Goal: Check status: Check status

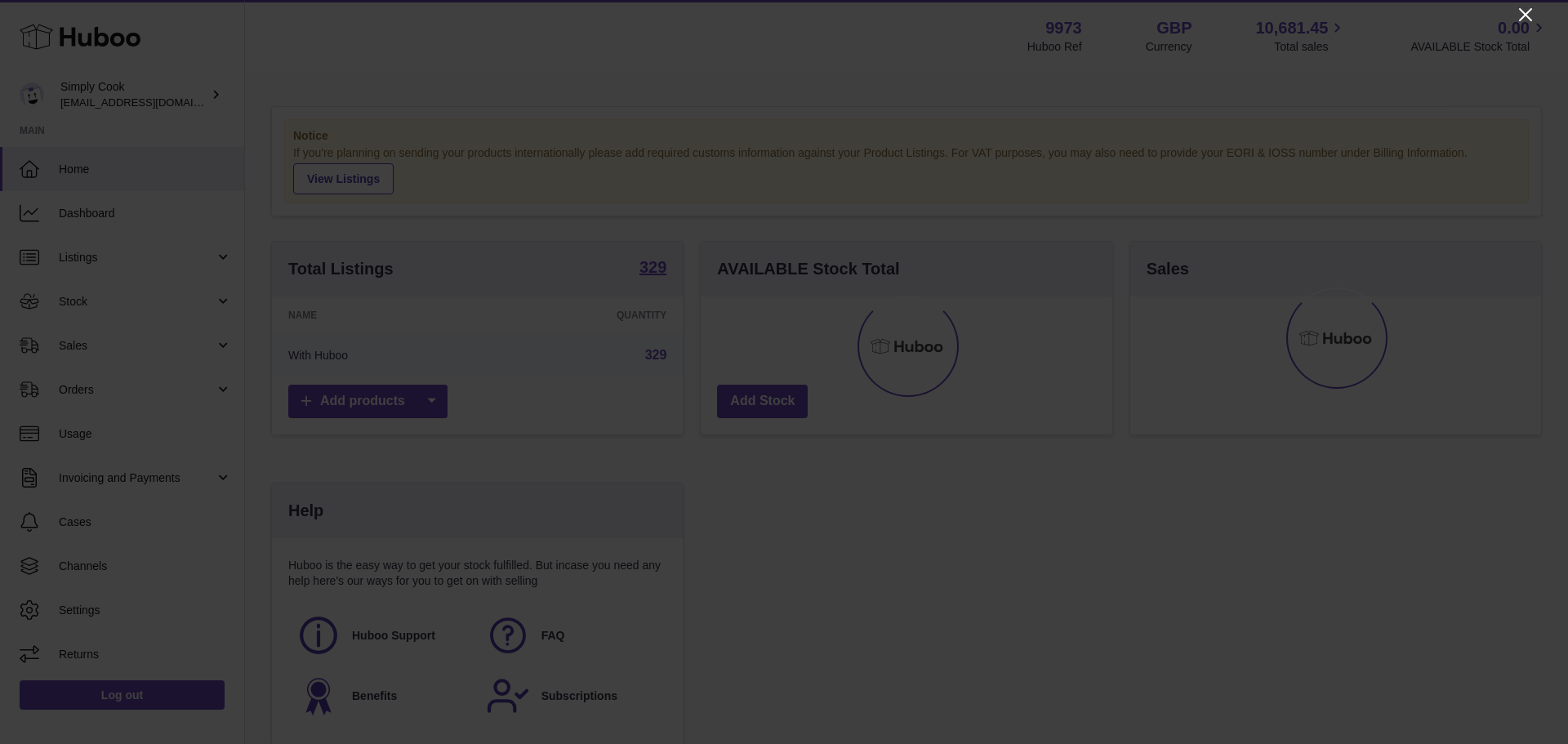
click at [1521, 16] on icon "Close" at bounding box center [1525, 14] width 19 height 19
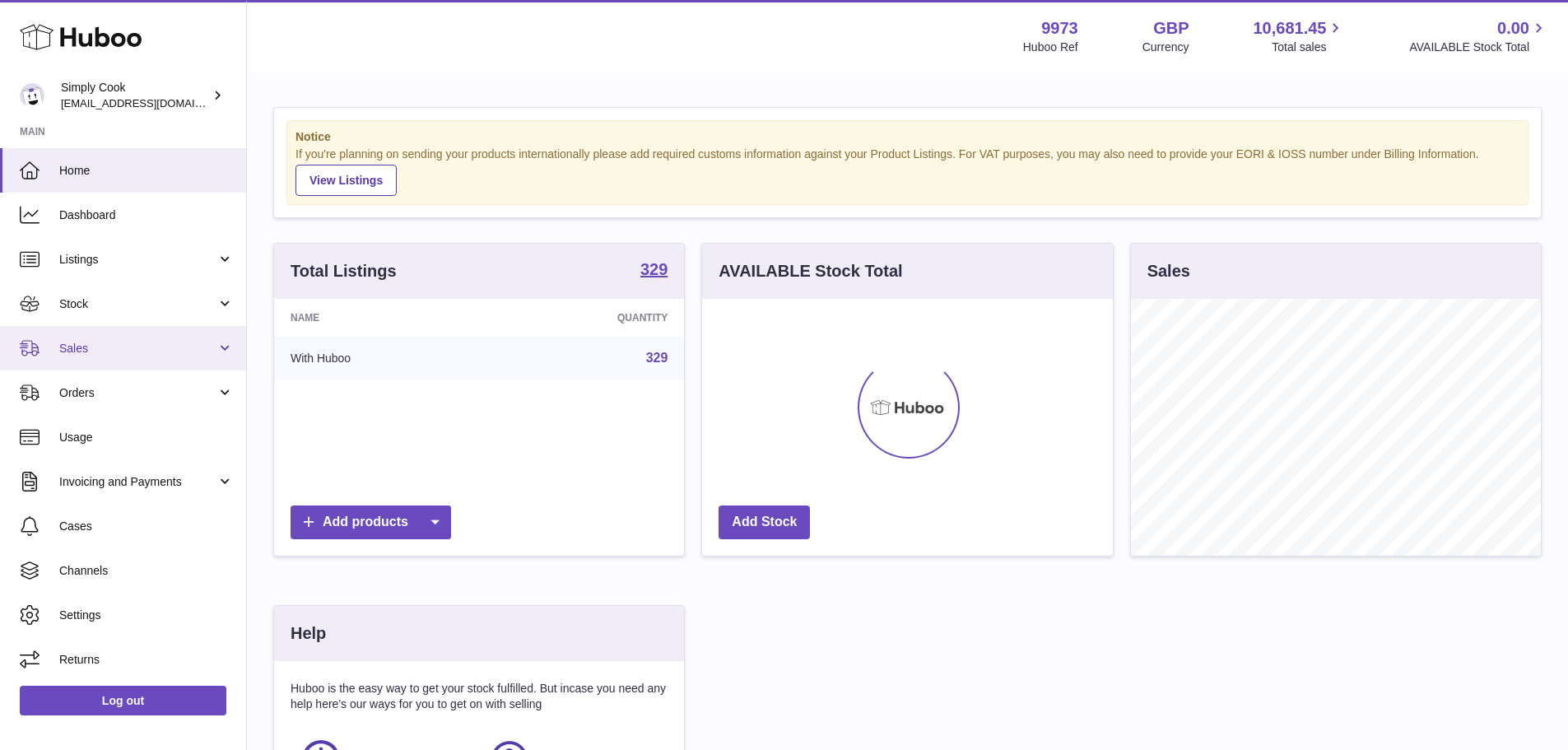
scroll to position [257, 411]
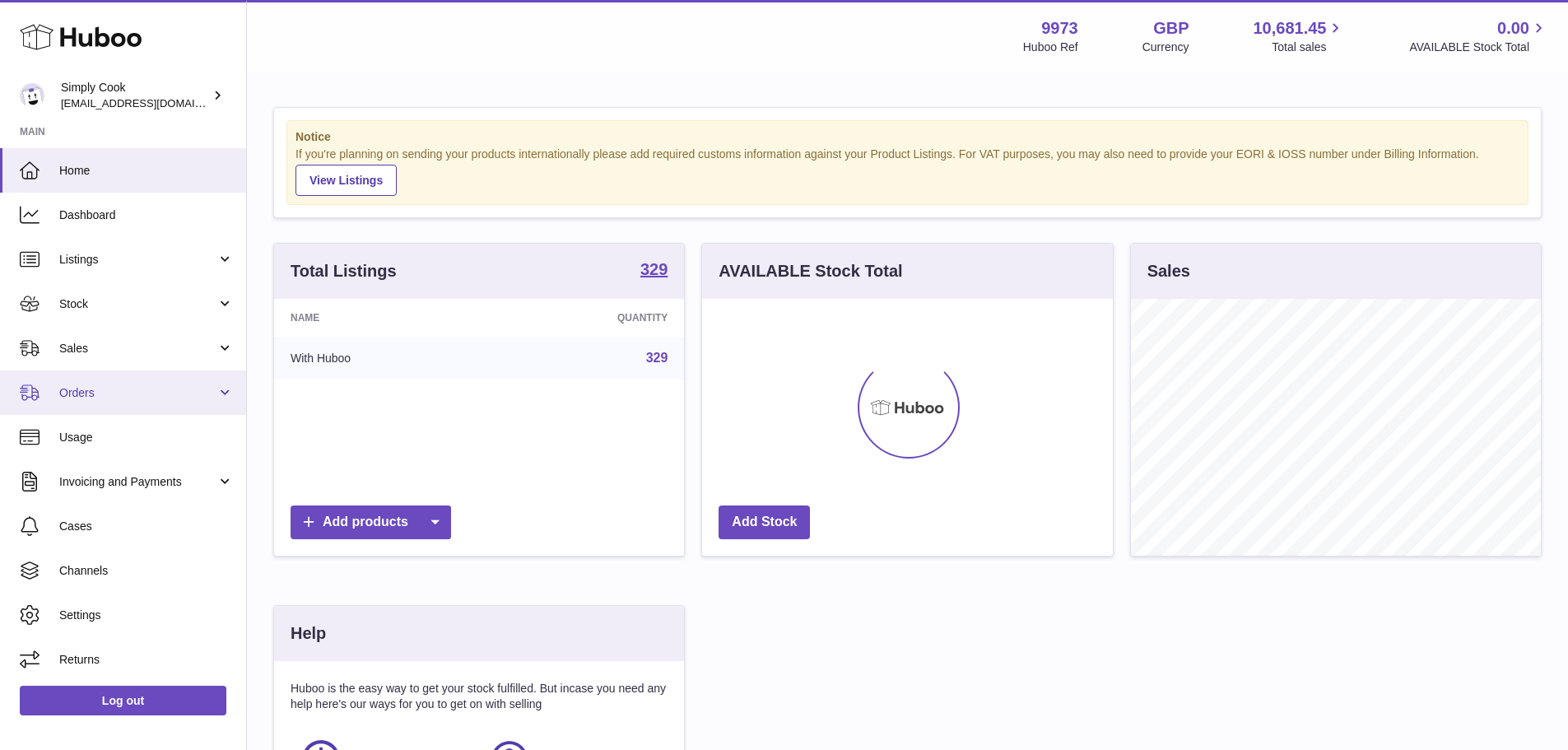
click at [98, 389] on span "Orders" at bounding box center [138, 393] width 158 height 15
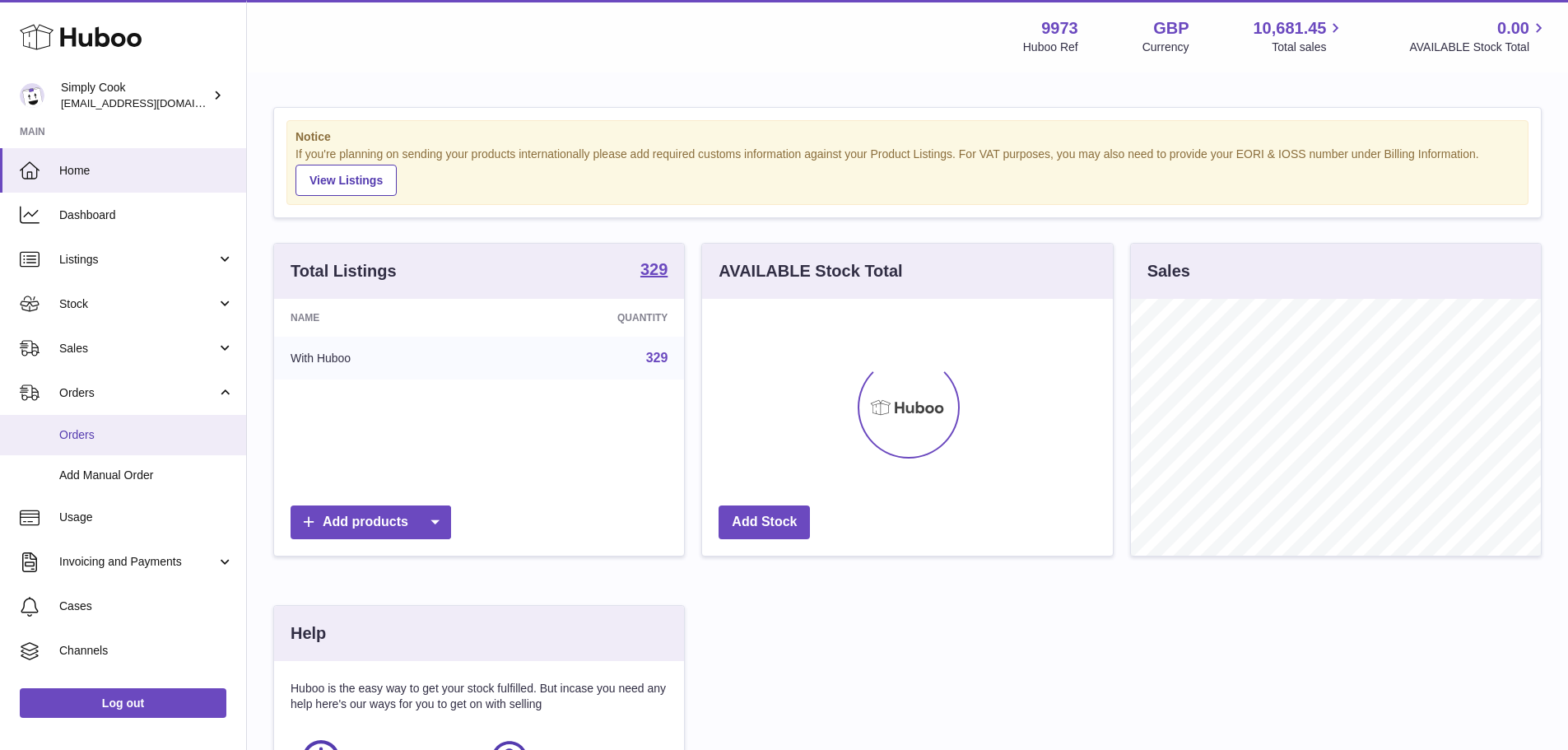
click at [101, 430] on span "Orders" at bounding box center [146, 435] width 175 height 15
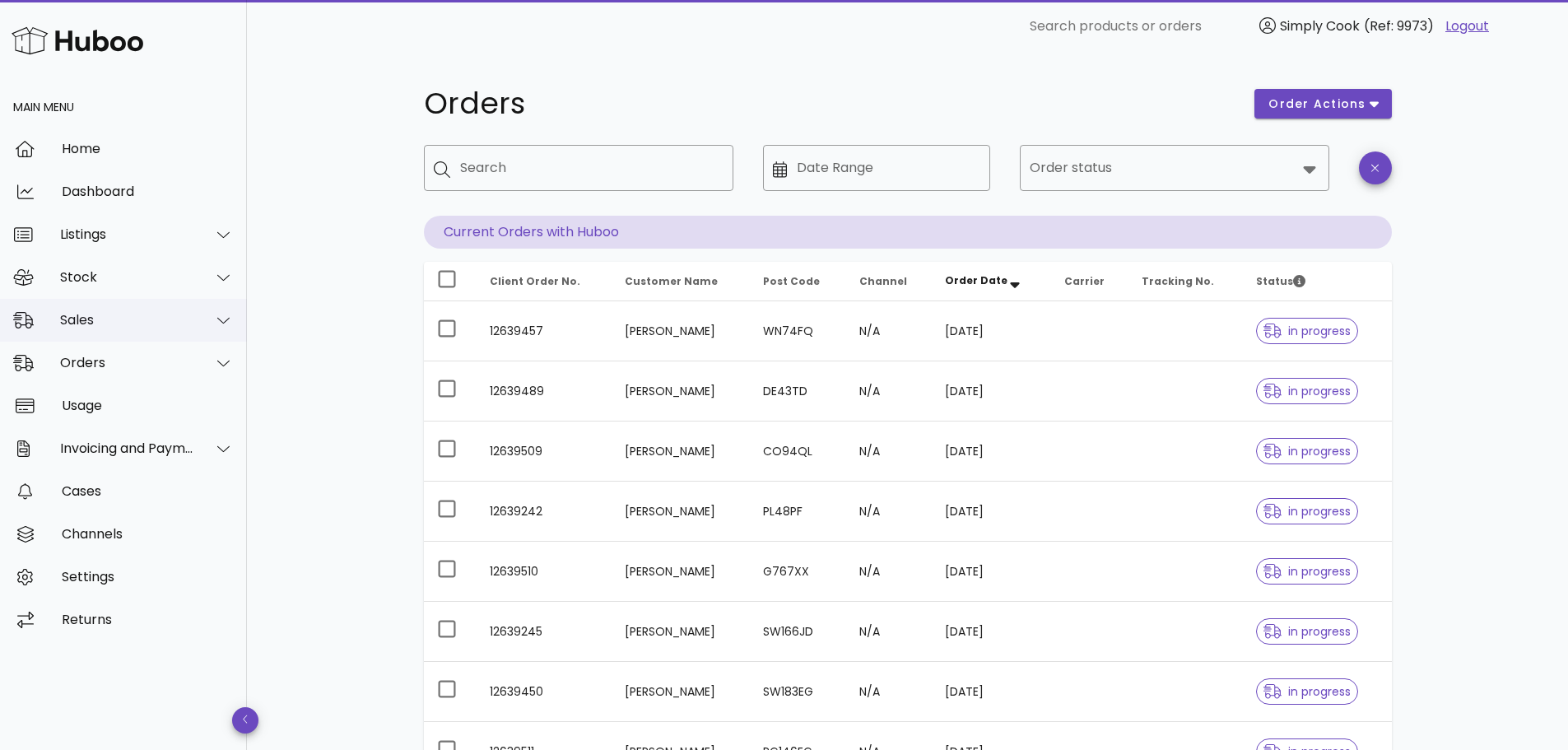
click at [123, 314] on div "Sales" at bounding box center [127, 320] width 134 height 15
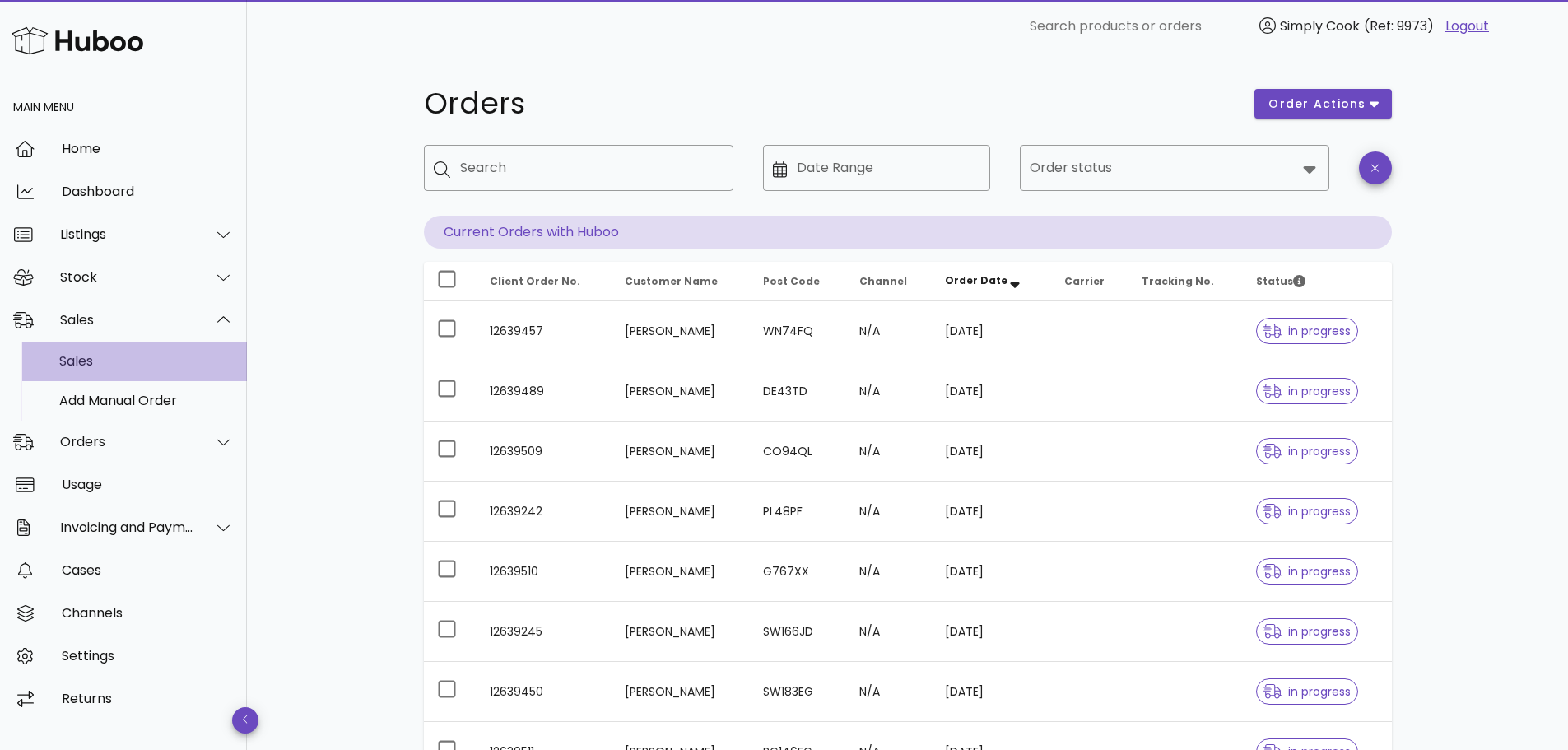
click at [122, 361] on div "Sales" at bounding box center [146, 361] width 175 height 15
click at [101, 355] on div "Sales" at bounding box center [146, 361] width 175 height 15
click at [112, 363] on div "Sales" at bounding box center [146, 361] width 175 height 15
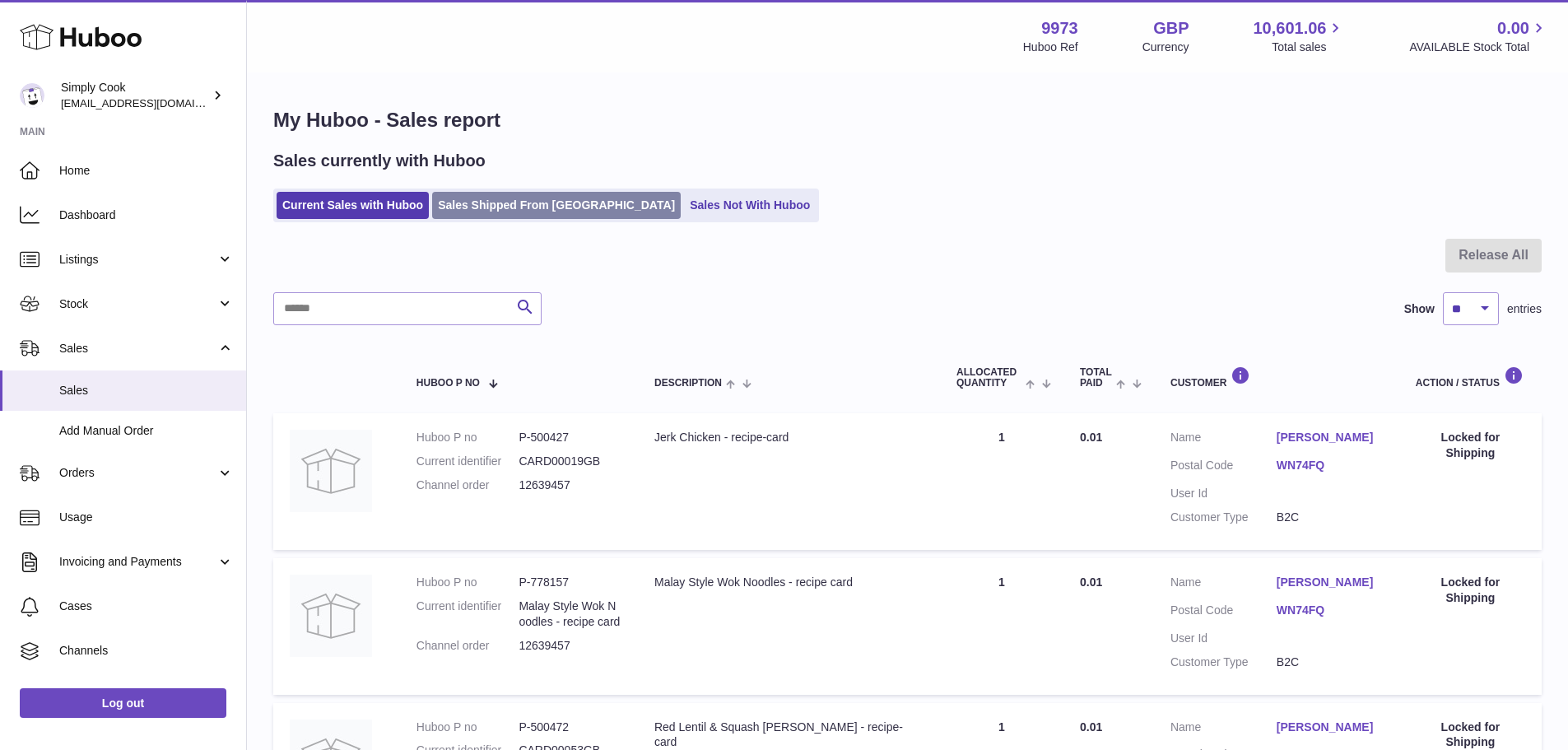
drag, startPoint x: 373, startPoint y: 311, endPoint x: 486, endPoint y: 210, distance: 151.6
click at [486, 210] on link "Sales Shipped From Huboo" at bounding box center [556, 205] width 249 height 27
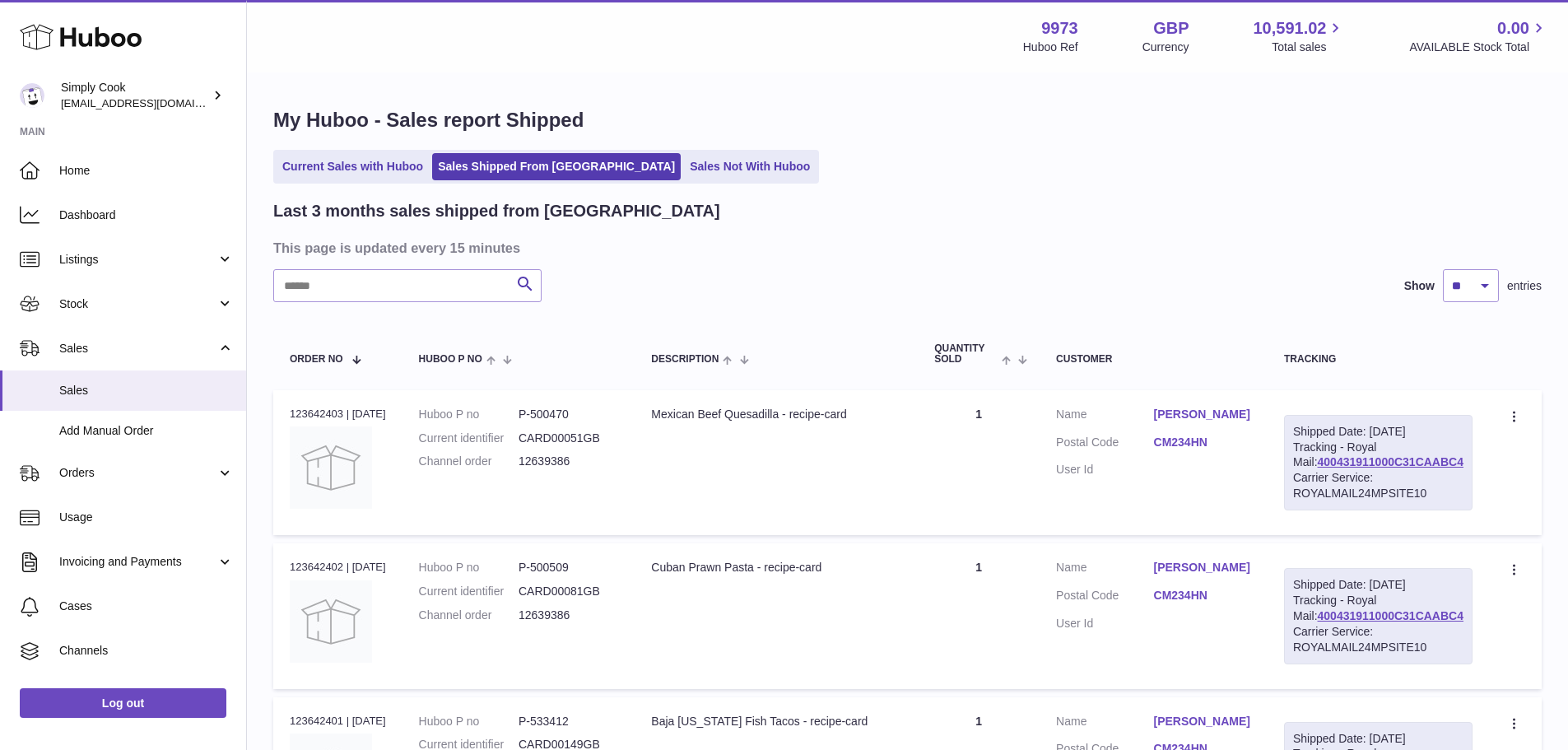
drag, startPoint x: 476, startPoint y: 278, endPoint x: 415, endPoint y: 258, distance: 64.2
click at [337, 299] on input "text" at bounding box center [407, 286] width 268 height 33
type input "*********"
drag, startPoint x: 1169, startPoint y: 417, endPoint x: 1246, endPoint y: 412, distance: 77.2
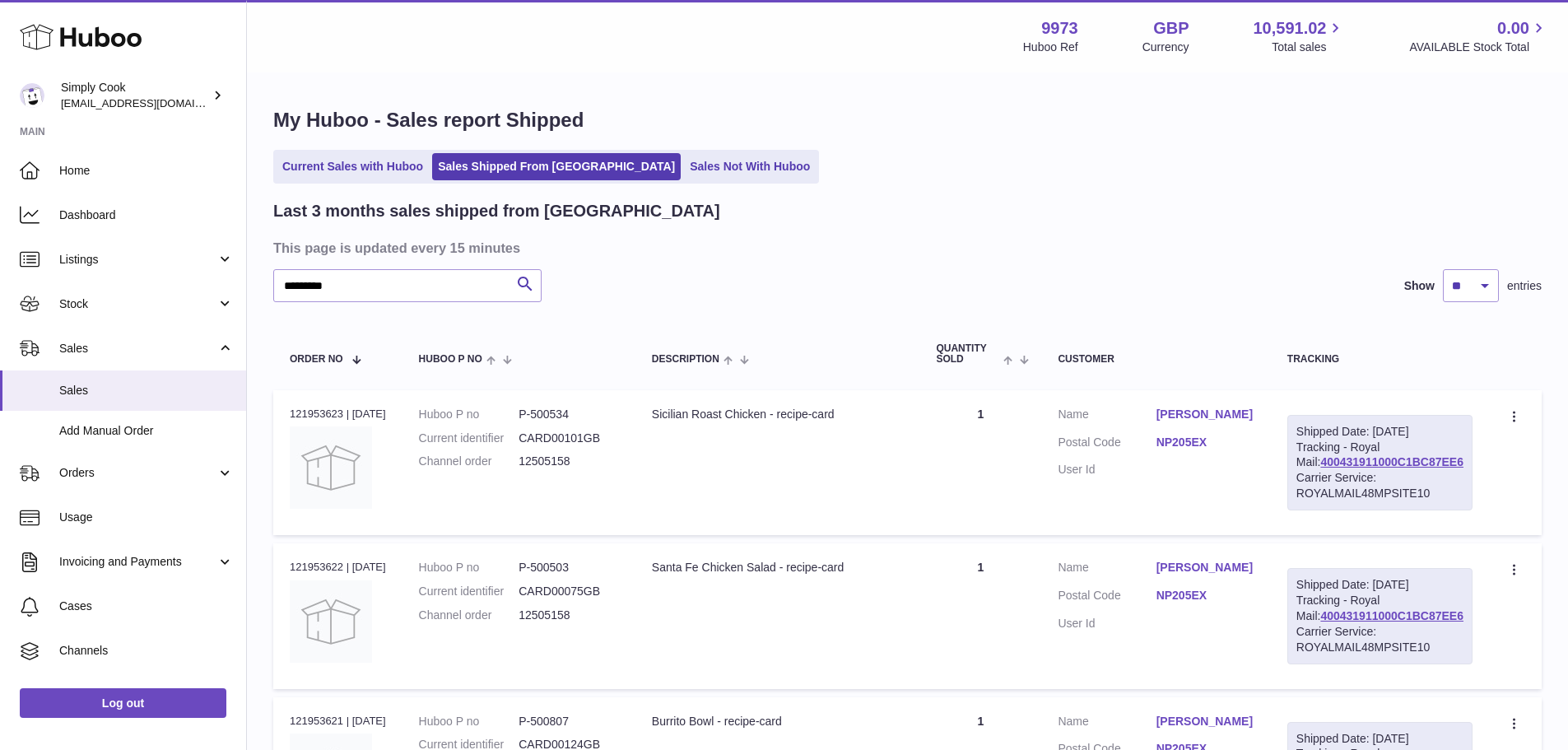
click at [1246, 412] on dl "Customer Name Ann Jones Postal Code NP205EX User Id" at bounding box center [1156, 447] width 196 height 80
copy dl "Ann Jones"
click at [1208, 415] on link "Ann Jones" at bounding box center [1205, 414] width 98 height 15
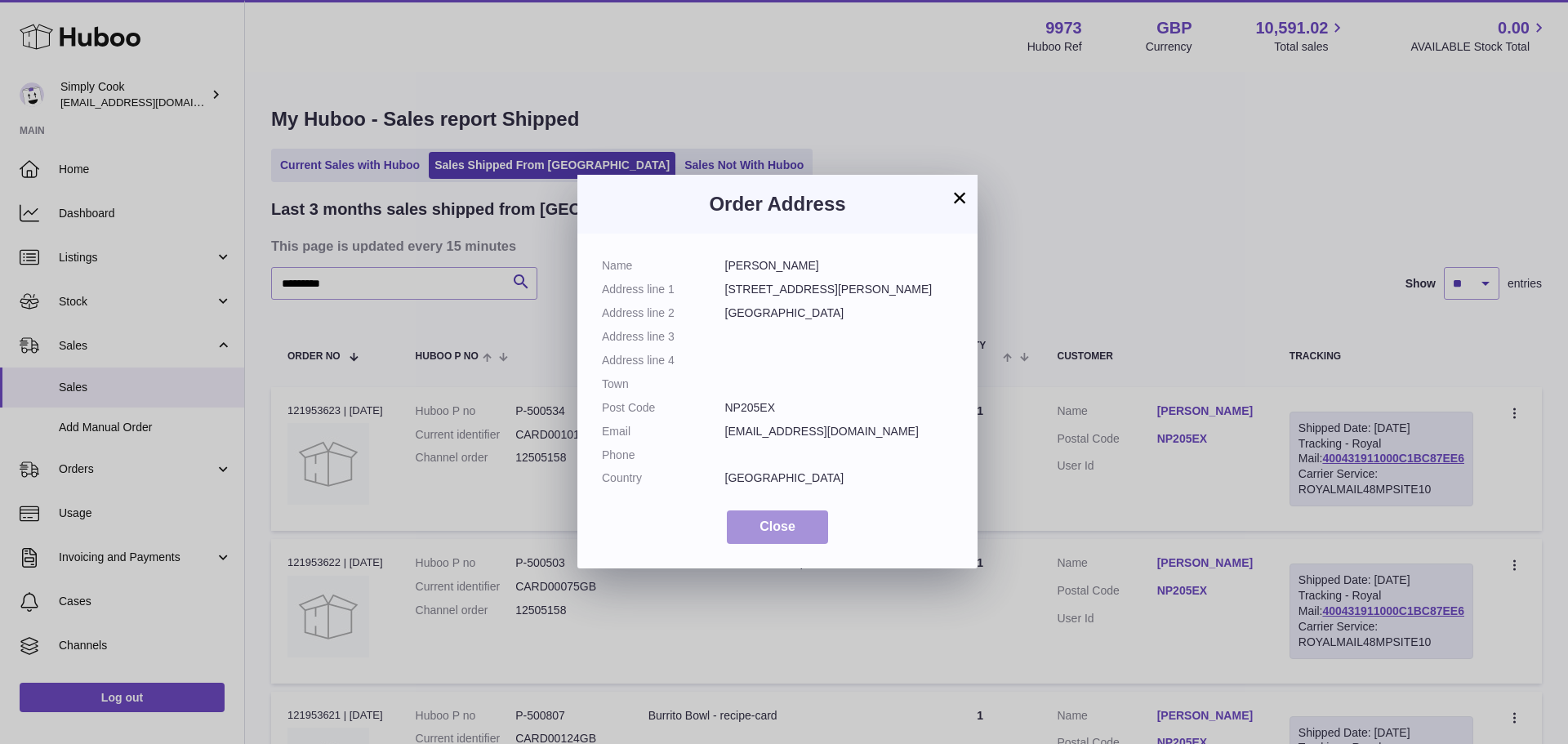
click at [740, 533] on button "Close" at bounding box center [778, 528] width 101 height 34
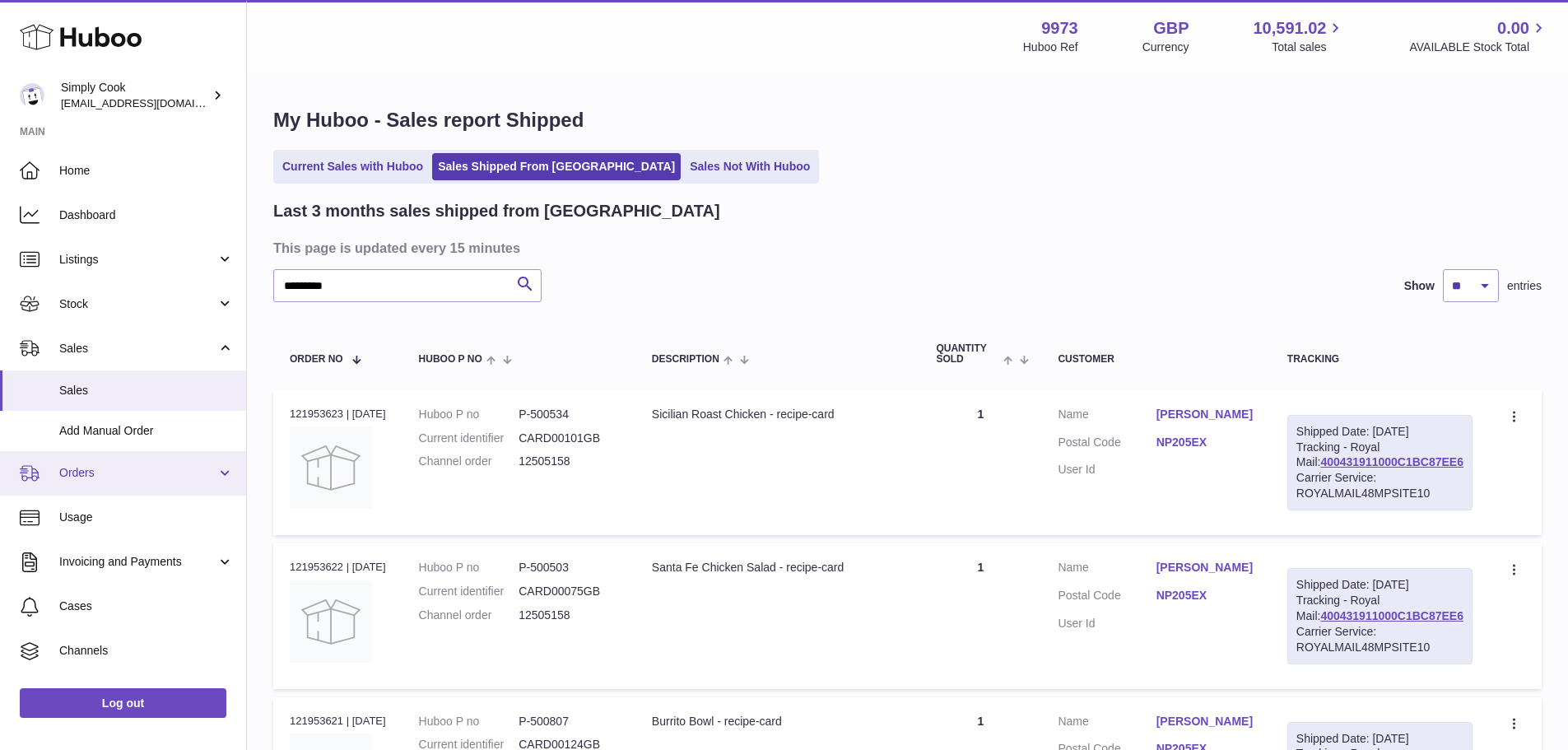
click at [112, 464] on link "Orders" at bounding box center [123, 473] width 246 height 44
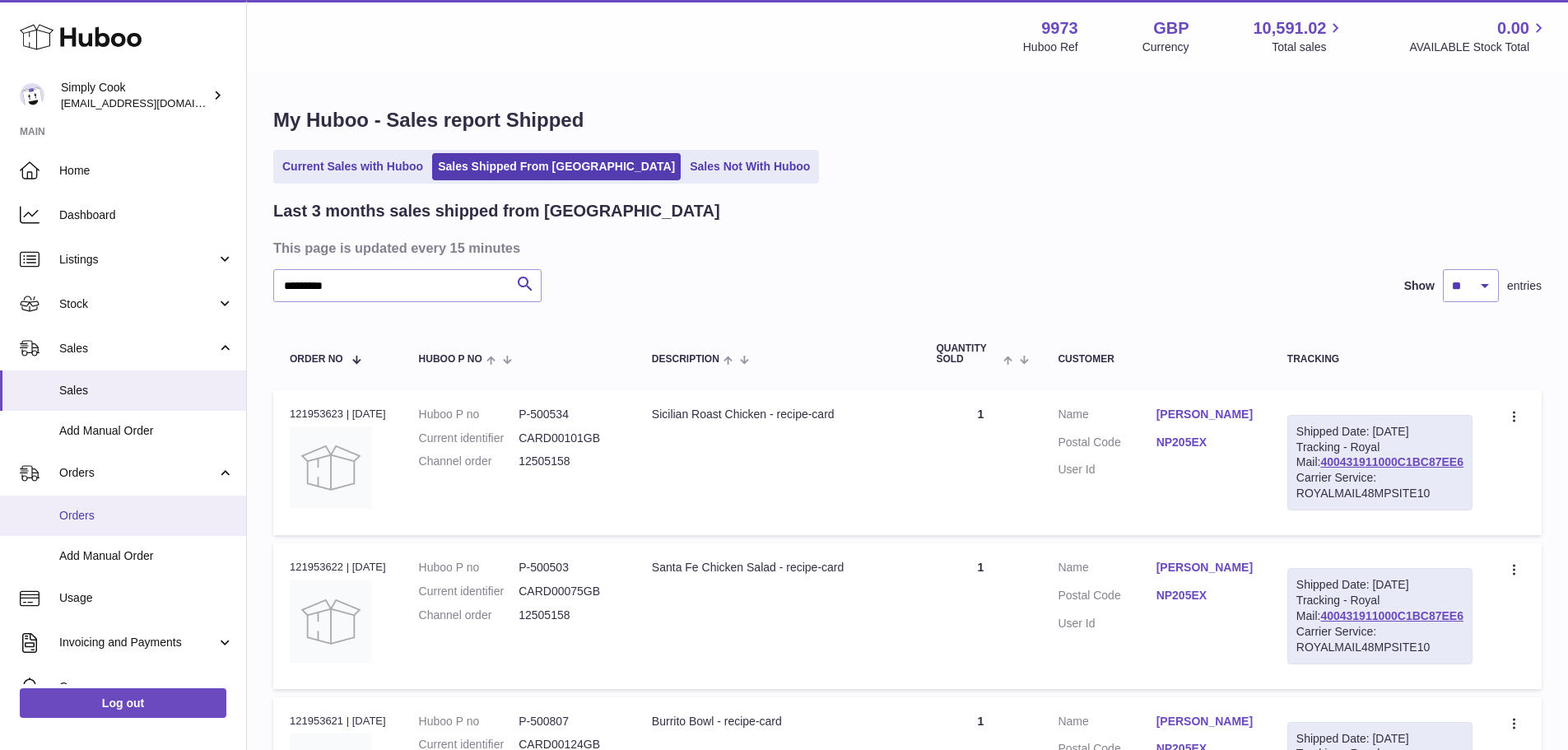
click at [113, 505] on link "Orders" at bounding box center [123, 516] width 246 height 40
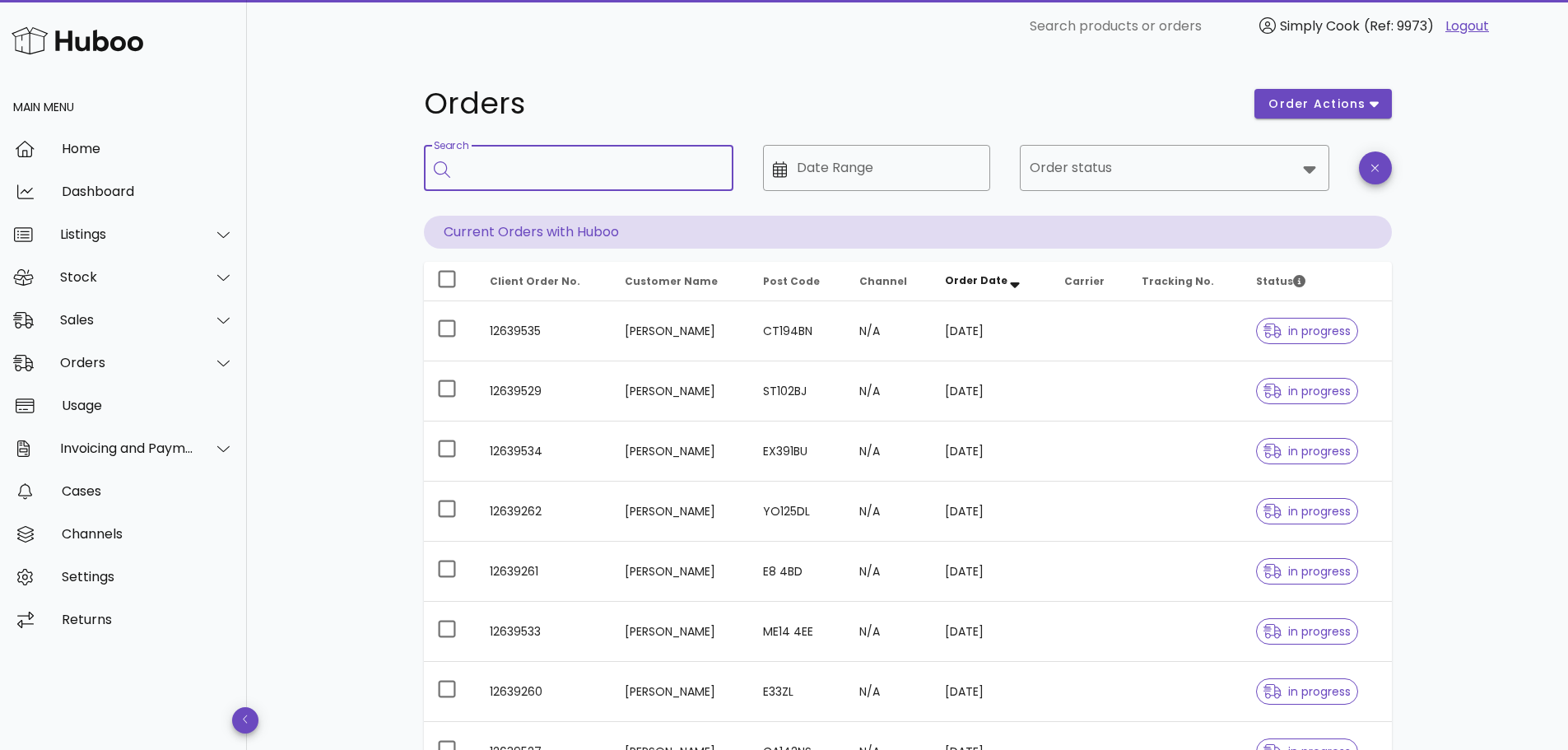
paste input "*********"
type input "*********"
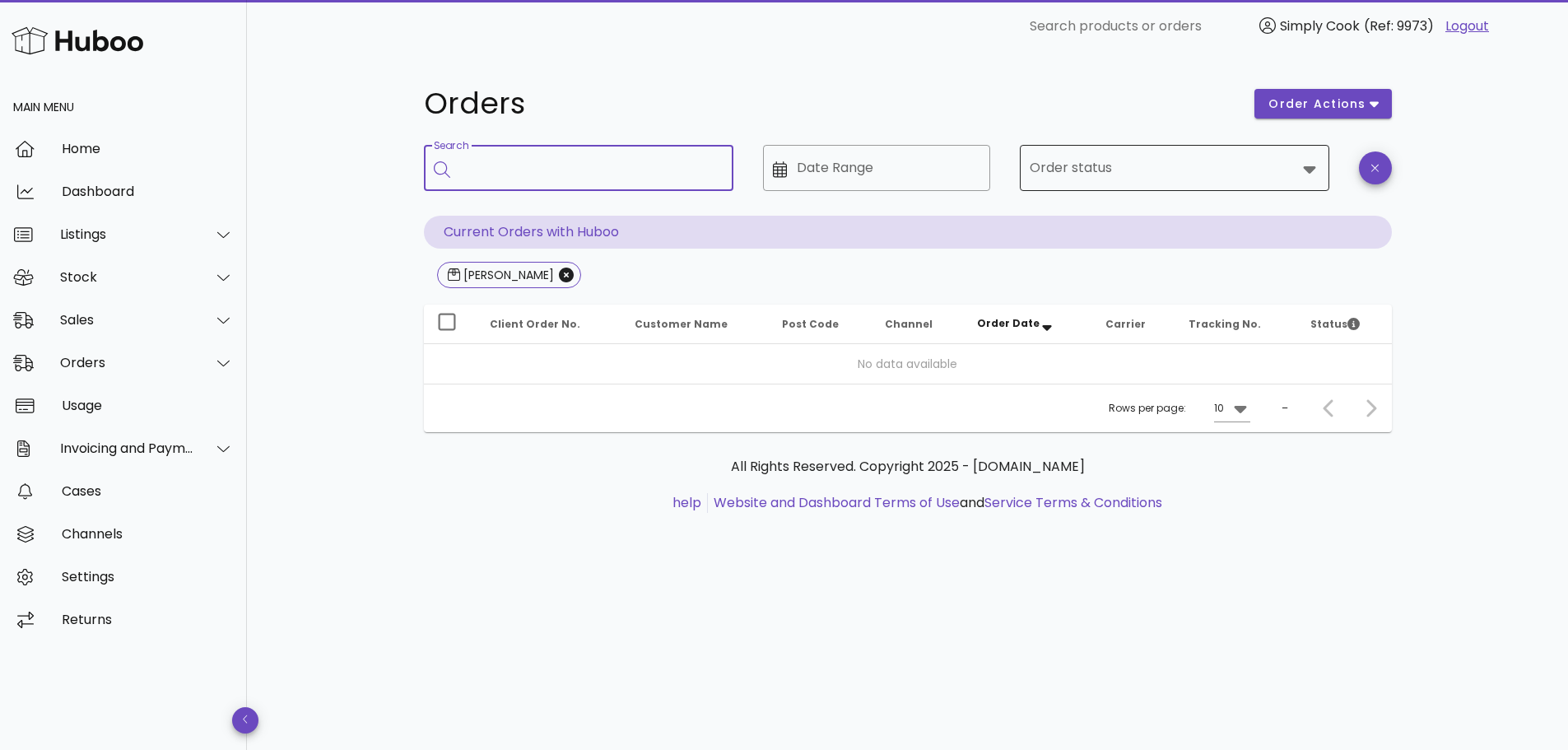
click at [1170, 174] on input "Order status" at bounding box center [1163, 168] width 267 height 26
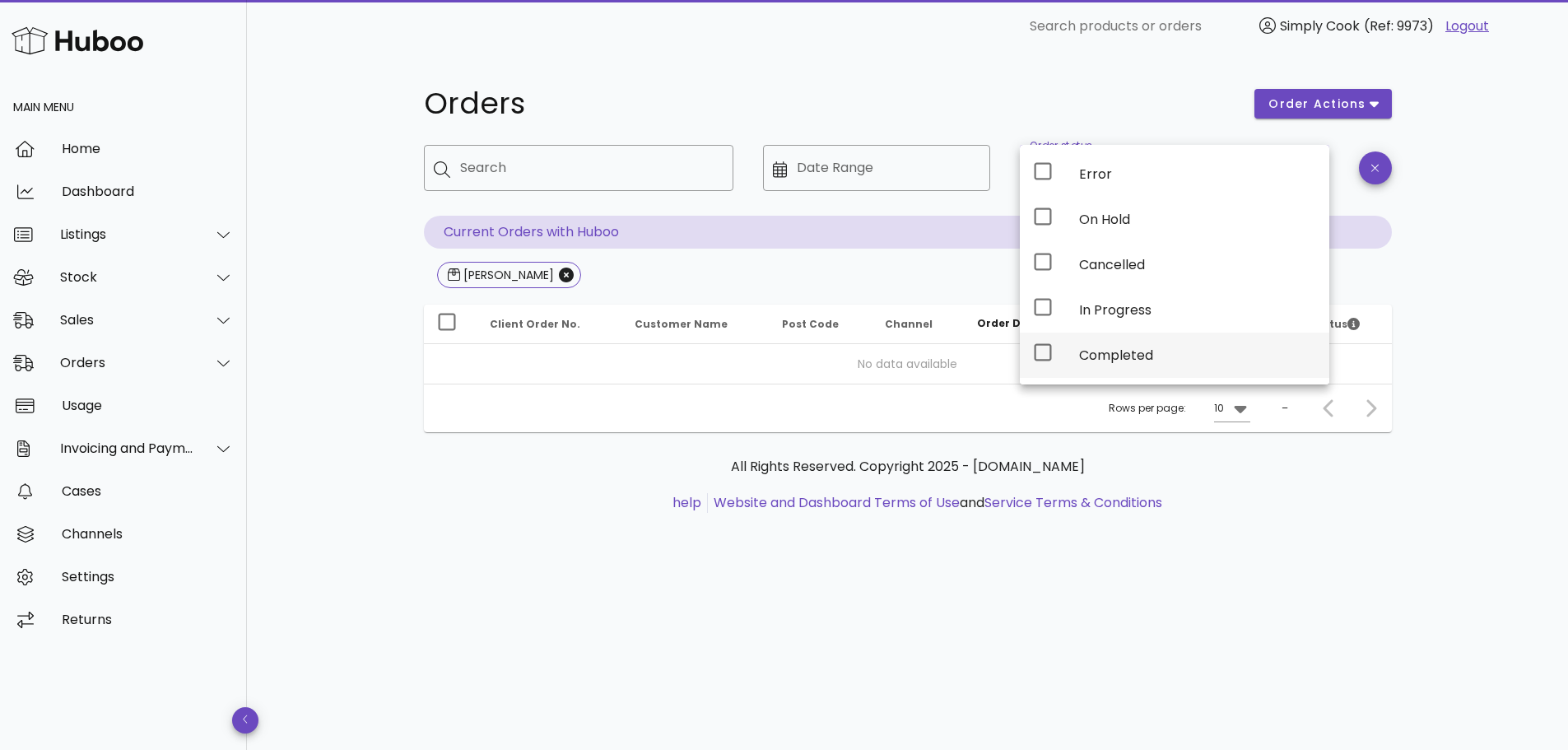
click at [1129, 357] on div "Completed" at bounding box center [1198, 355] width 237 height 15
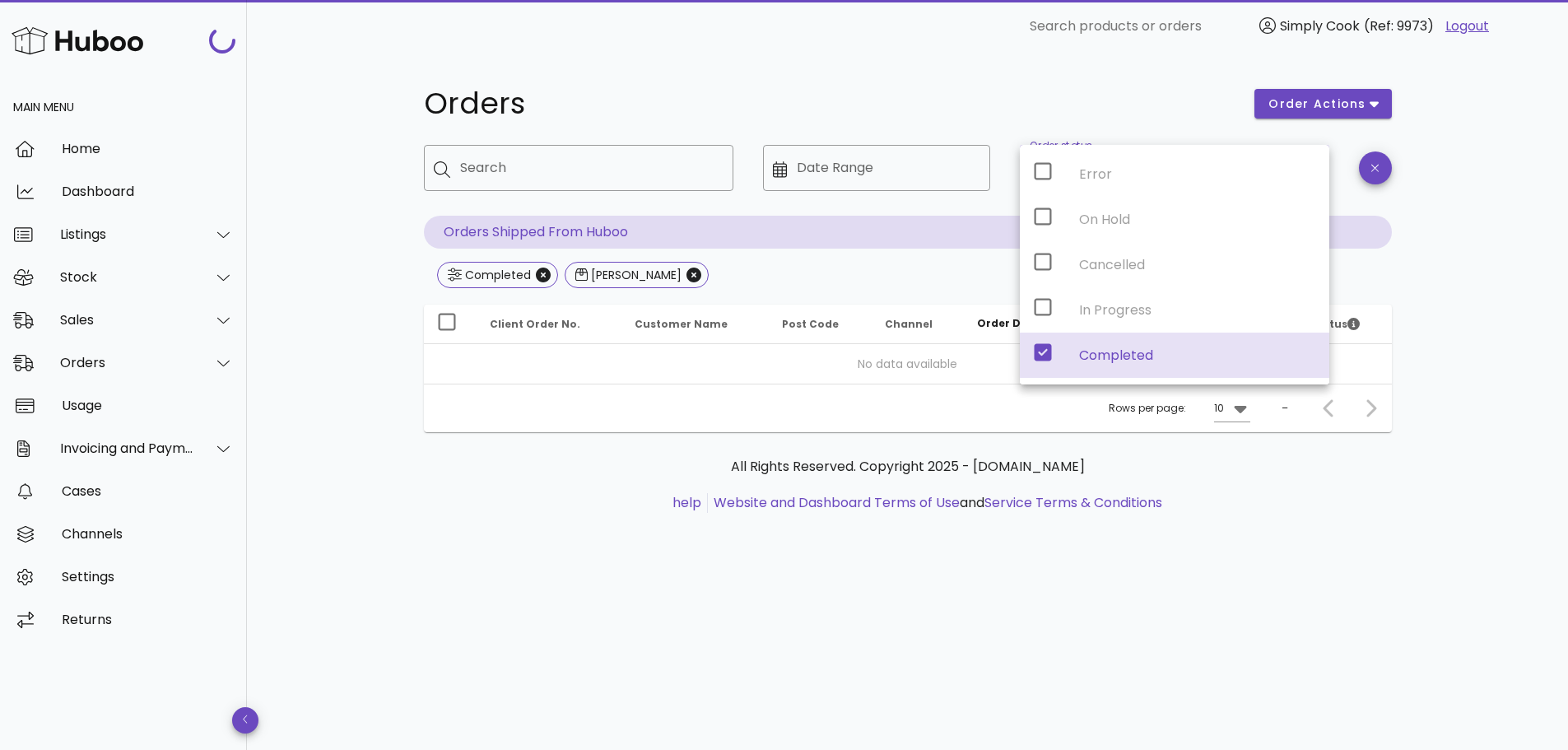
click at [914, 263] on div "Completed [PERSON_NAME]" at bounding box center [908, 276] width 968 height 30
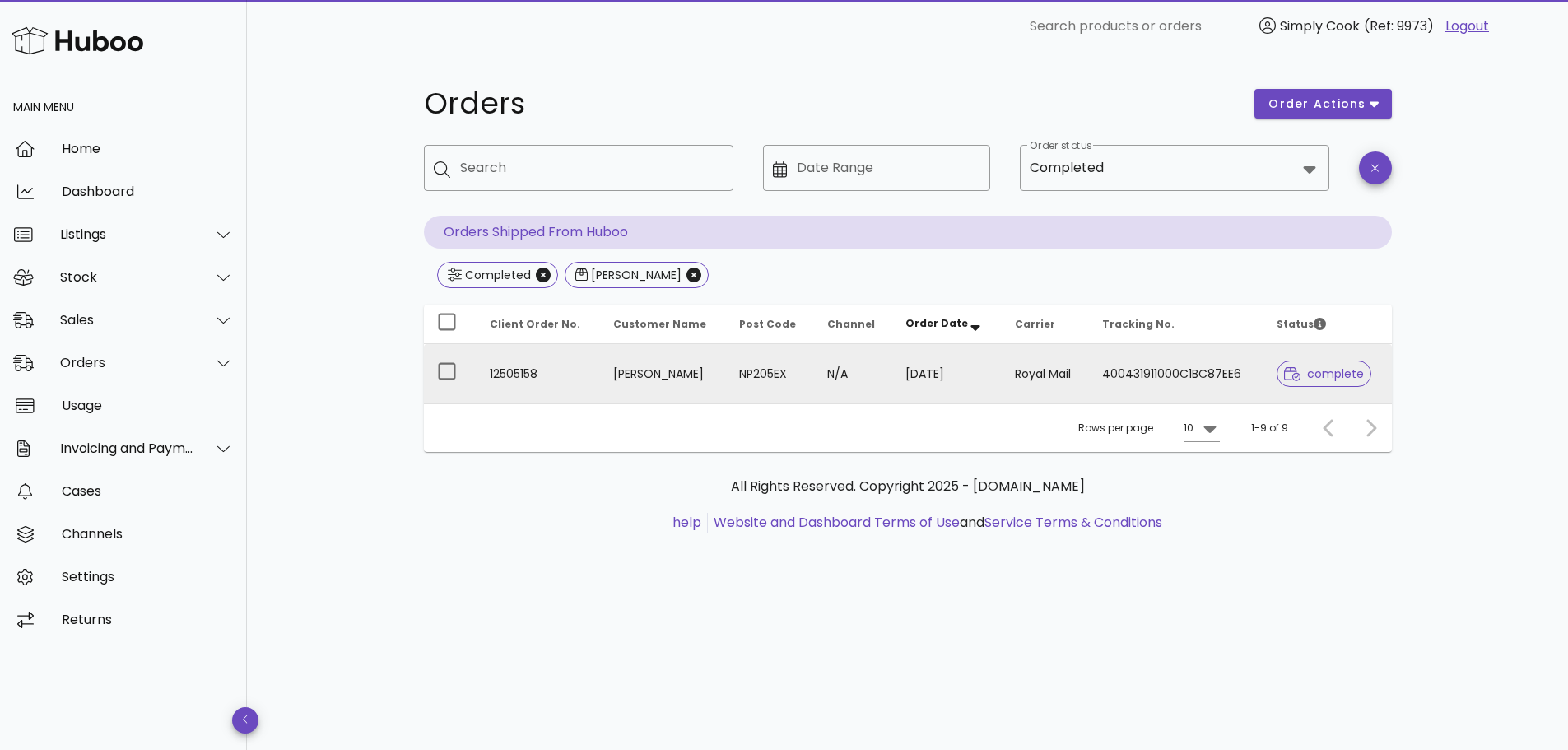
click at [1216, 385] on td "400431911000C1BC87EE6" at bounding box center [1176, 374] width 175 height 60
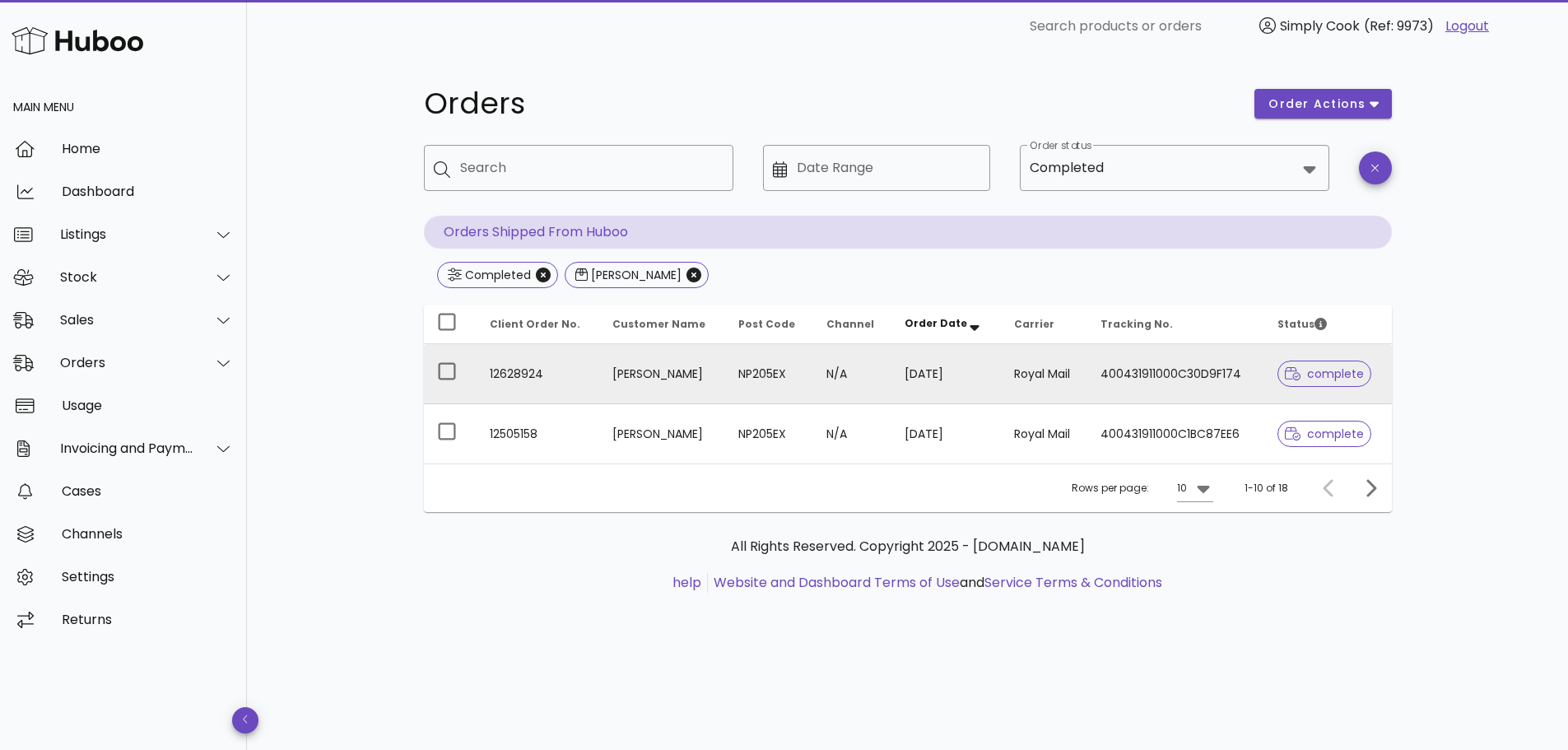
click at [891, 376] on td "[DATE]" at bounding box center [945, 374] width 110 height 61
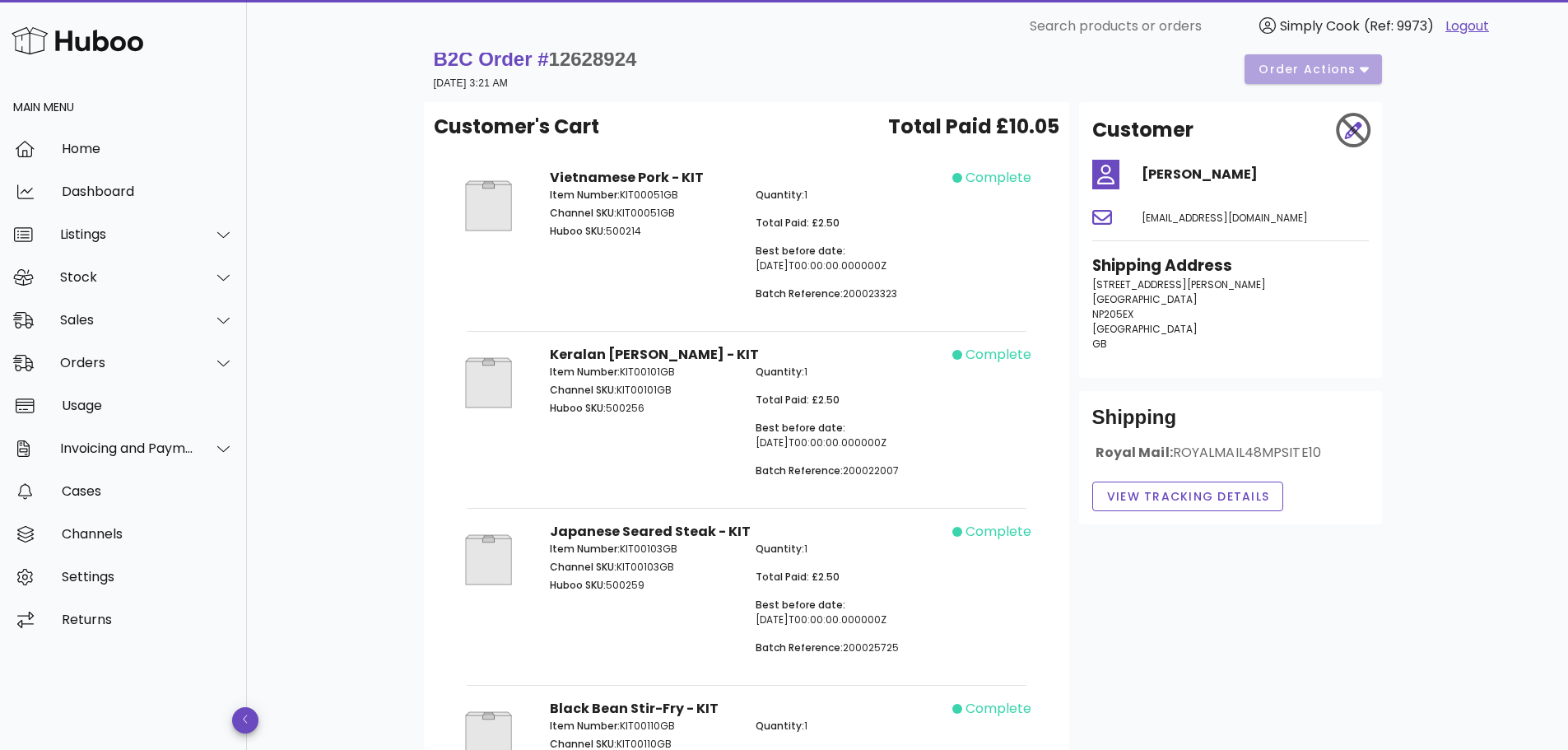
scroll to position [2, 0]
